Goal: Information Seeking & Learning: Stay updated

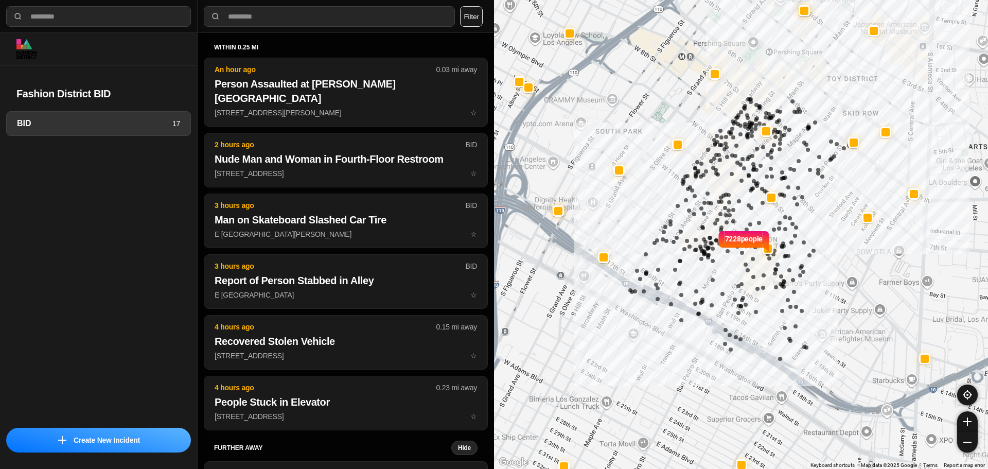
select select "*"
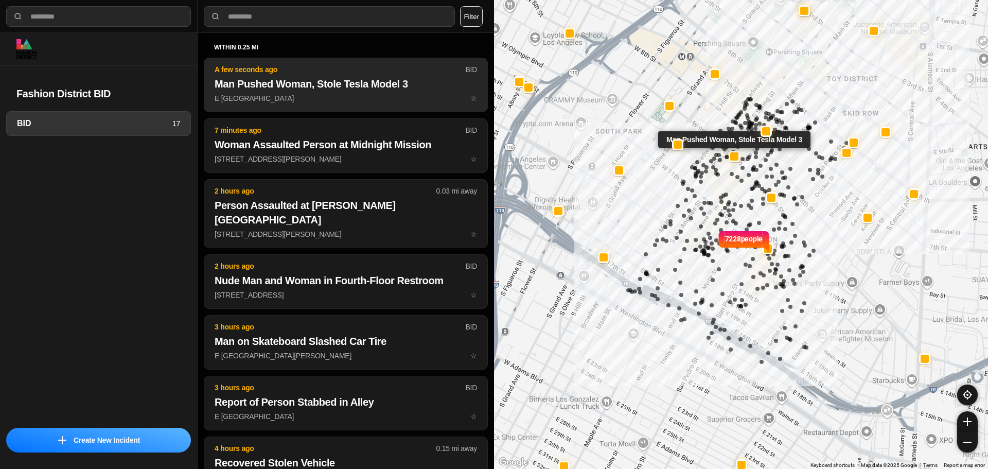
click at [306, 98] on p "E 9th St & S Main St ☆" at bounding box center [346, 98] width 262 height 10
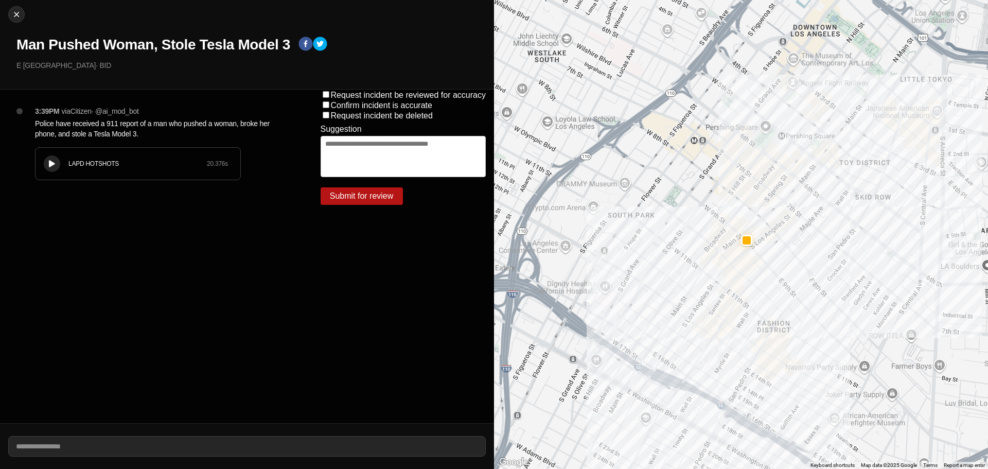
click at [53, 164] on icon at bounding box center [52, 164] width 6 height 7
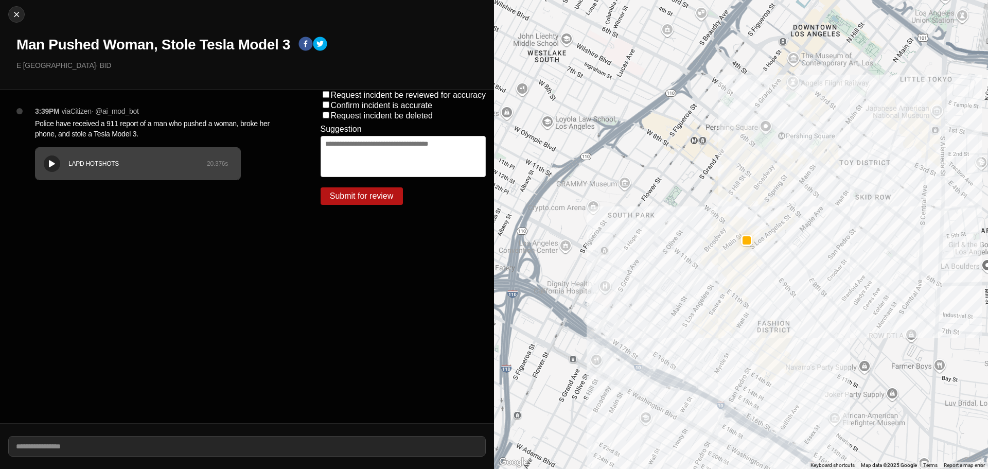
click at [56, 158] on button at bounding box center [52, 163] width 16 height 16
click at [15, 11] on img at bounding box center [16, 14] width 10 height 10
select select "*"
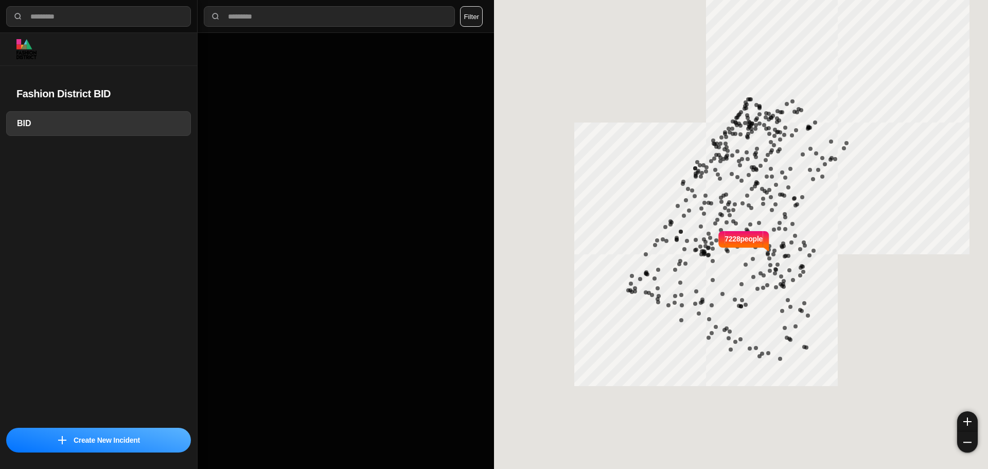
select select "*"
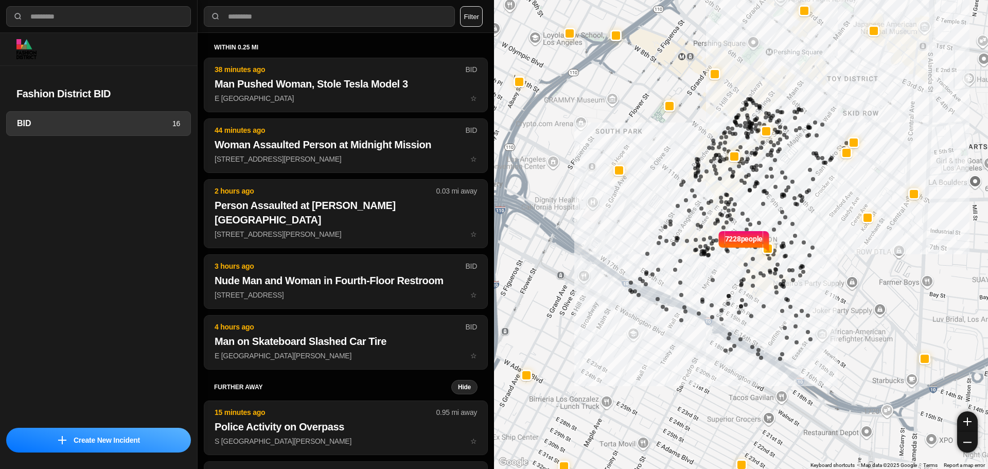
select select "*"
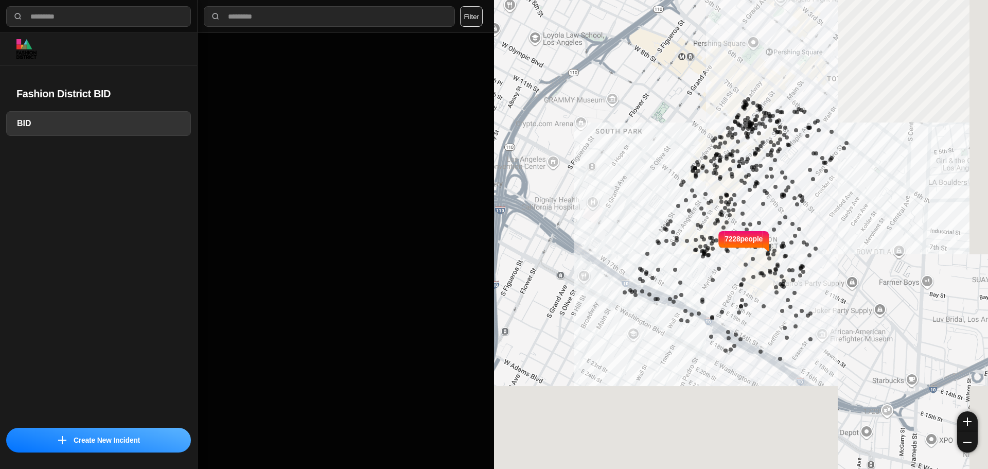
select select "*"
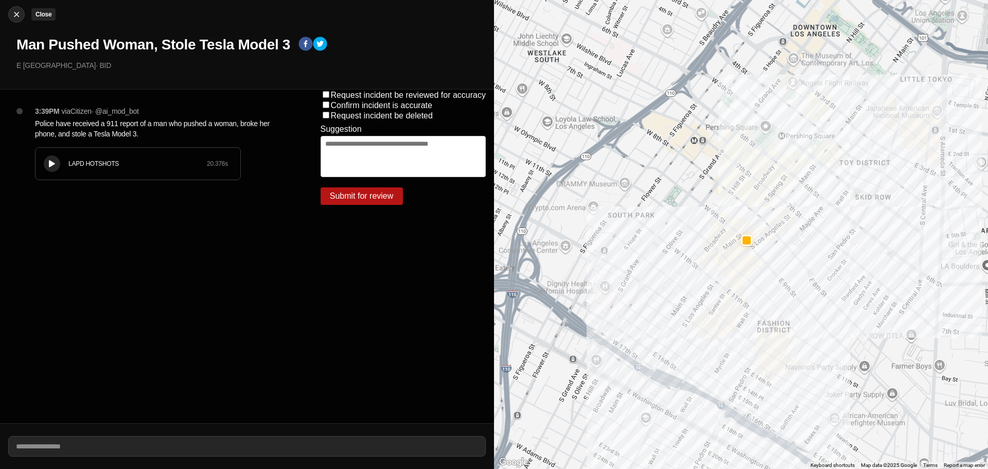
click at [15, 8] on button "Close" at bounding box center [16, 14] width 16 height 16
select select "*"
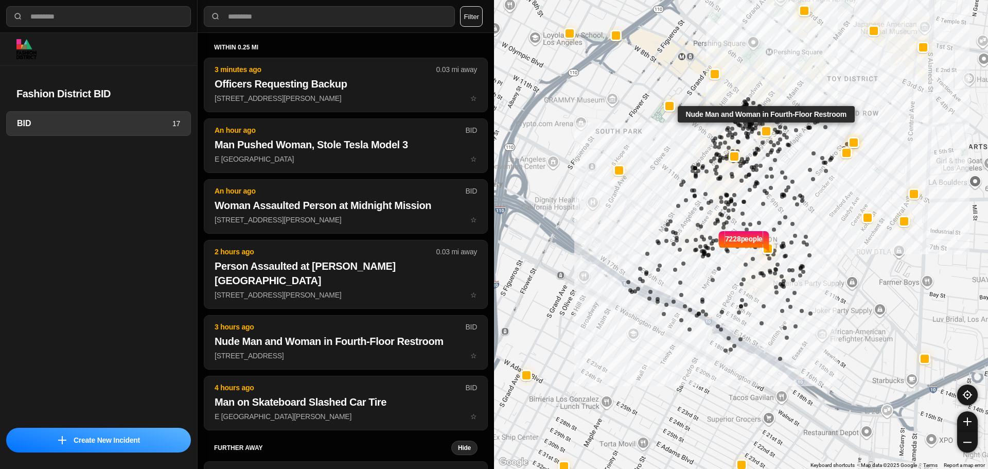
click at [765, 129] on div at bounding box center [766, 131] width 8 height 8
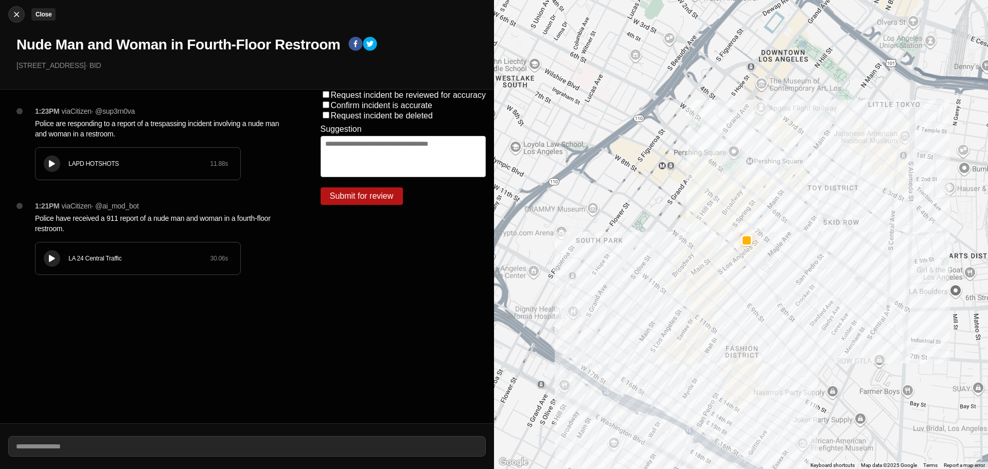
click at [15, 15] on img at bounding box center [16, 14] width 10 height 10
select select "*"
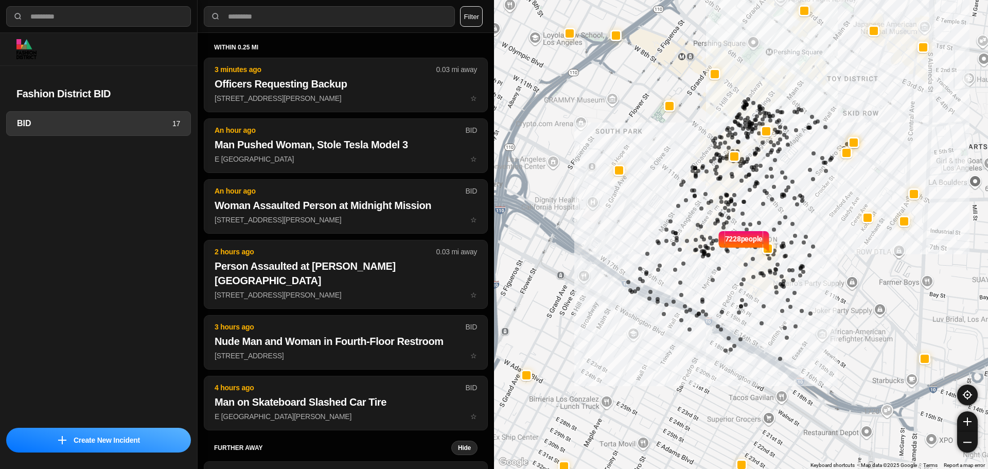
click at [768, 249] on img at bounding box center [766, 240] width 8 height 23
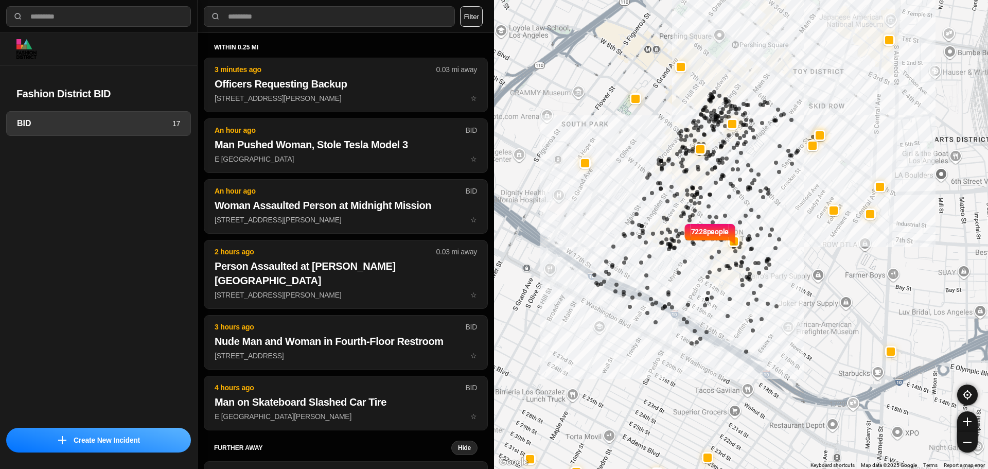
drag, startPoint x: 710, startPoint y: 150, endPoint x: 719, endPoint y: 184, distance: 35.4
click at [719, 184] on div "7228 people" at bounding box center [741, 234] width 494 height 469
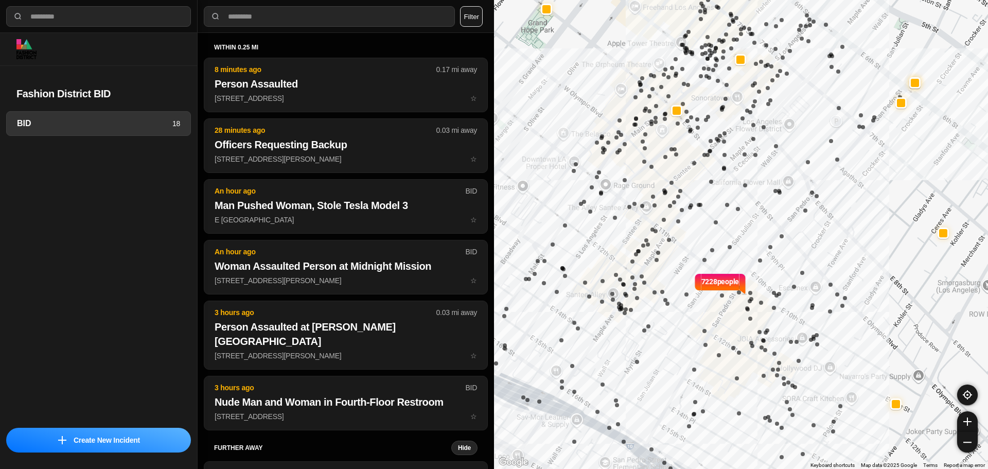
select select "*"
